Goal: Information Seeking & Learning: Learn about a topic

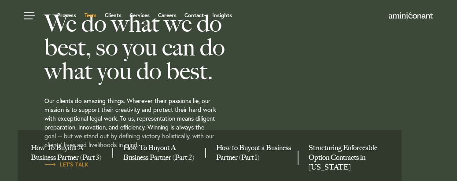
click at [93, 13] on link "Team" at bounding box center [91, 15] width 12 height 5
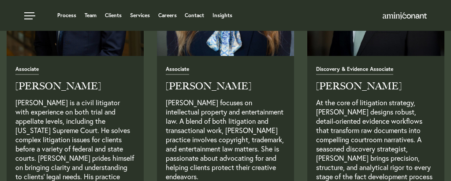
scroll to position [1101, 0]
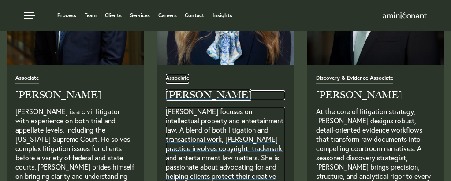
click at [215, 95] on h2 "[PERSON_NAME]" at bounding box center [225, 95] width 119 height 10
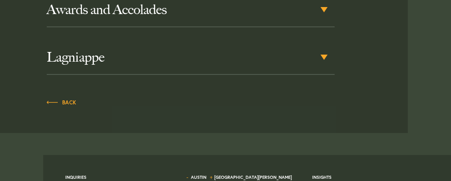
scroll to position [645, 0]
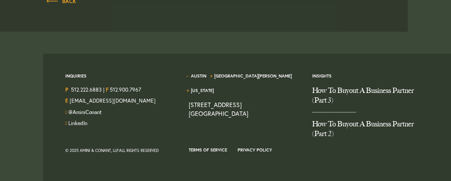
click at [330, 160] on div "Inquiries P 512.222.6883 | F 512.900.7967 E [EMAIL_ADDRESS][DOMAIN_NAME] @Amini…" at bounding box center [244, 124] width 388 height 141
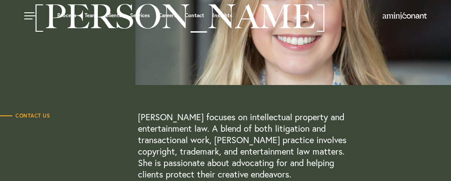
scroll to position [0, 0]
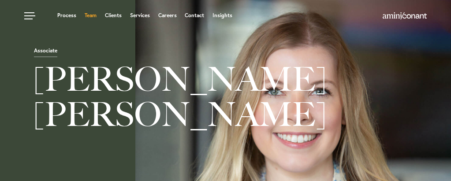
click at [89, 16] on link "Team" at bounding box center [91, 15] width 12 height 5
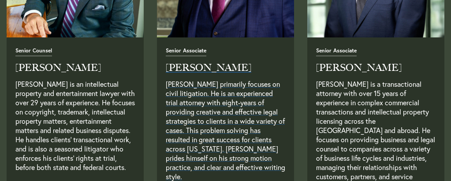
scroll to position [793, 0]
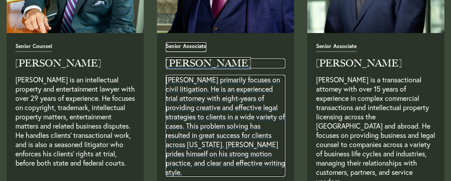
click at [212, 66] on h2 "[PERSON_NAME]" at bounding box center [225, 64] width 119 height 10
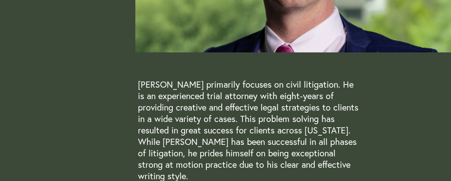
scroll to position [132, 0]
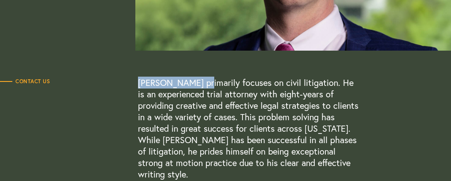
drag, startPoint x: 138, startPoint y: 84, endPoint x: 206, endPoint y: 81, distance: 68.3
click at [206, 81] on p "Aaron Gankofskie primarily focuses on civil litigation. He is an experienced tr…" at bounding box center [248, 128] width 220 height 103
copy p "Aaron Gankofskie"
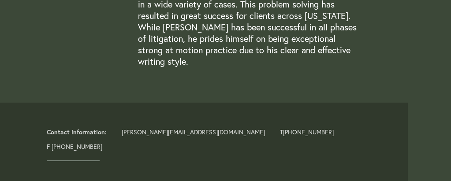
scroll to position [264, 0]
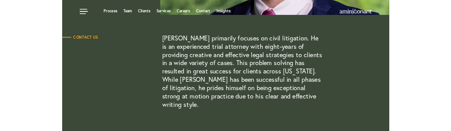
scroll to position [0, 0]
